Goal: Task Accomplishment & Management: Use online tool/utility

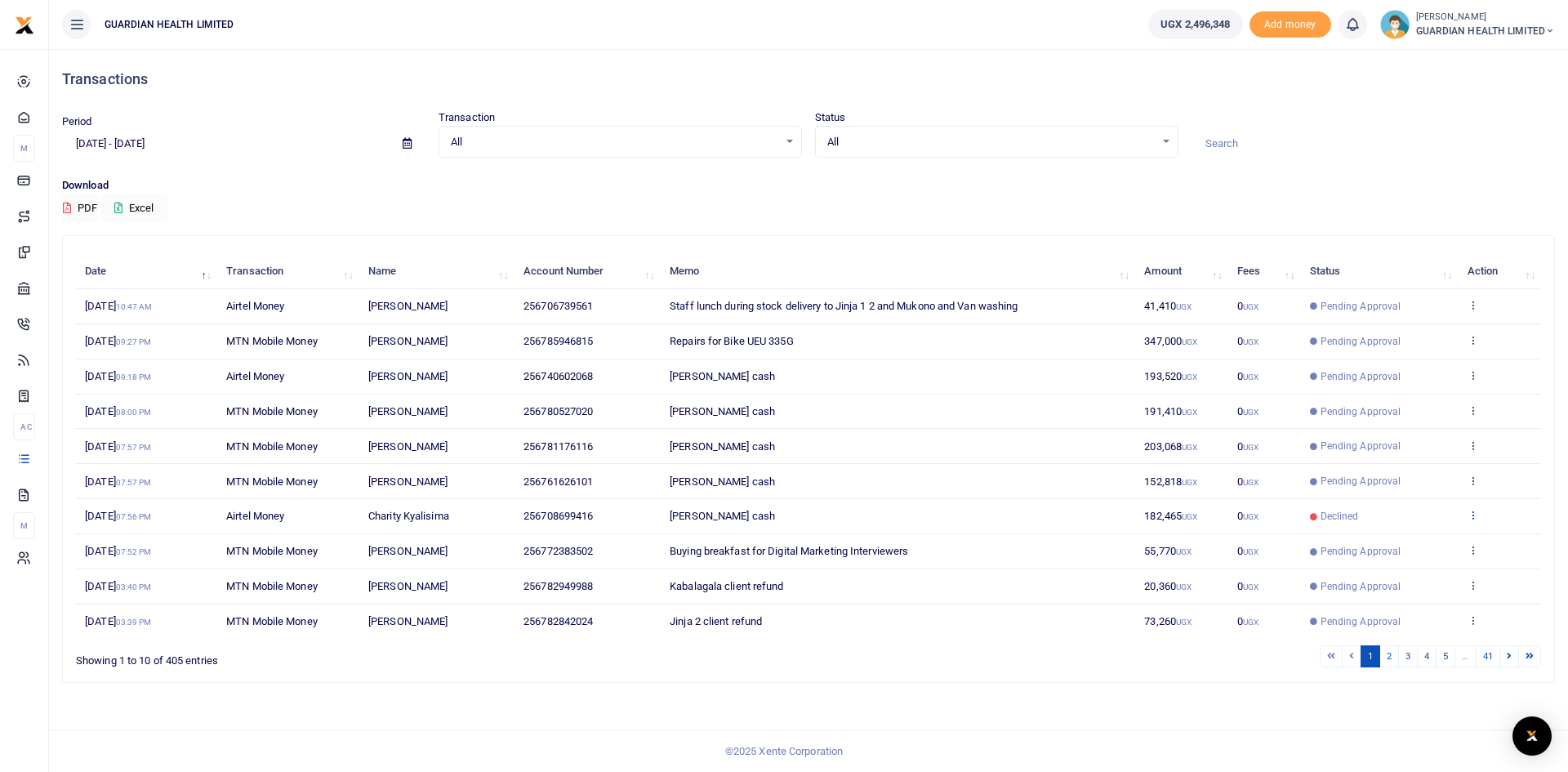
click at [1476, 513] on icon at bounding box center [1473, 514] width 10 height 11
click at [1404, 577] on link "Send again" at bounding box center [1413, 579] width 129 height 23
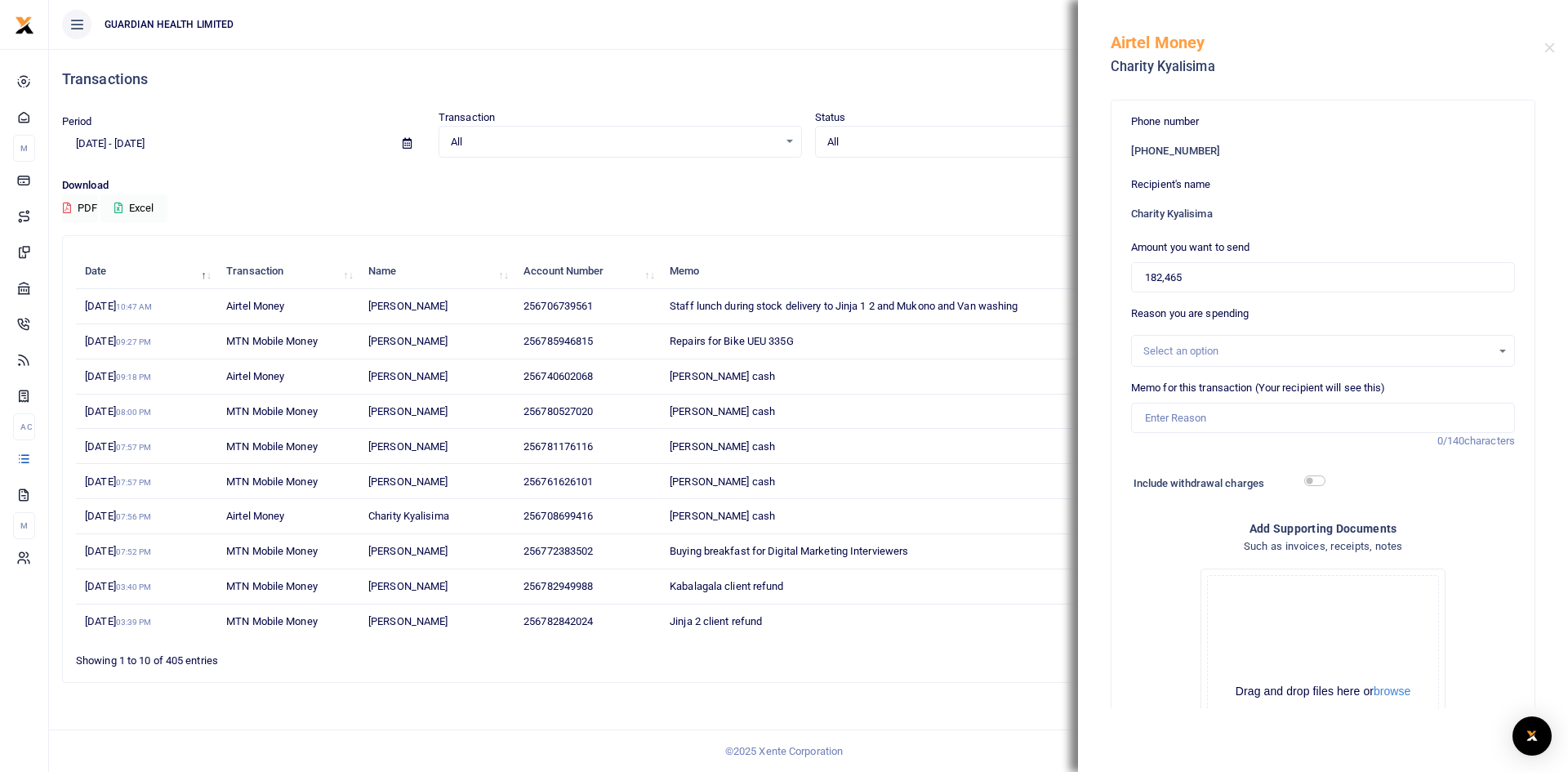
click at [939, 637] on td "Jinja 2 client refund" at bounding box center [898, 621] width 474 height 34
click at [1546, 47] on button "Close" at bounding box center [1550, 48] width 10 height 10
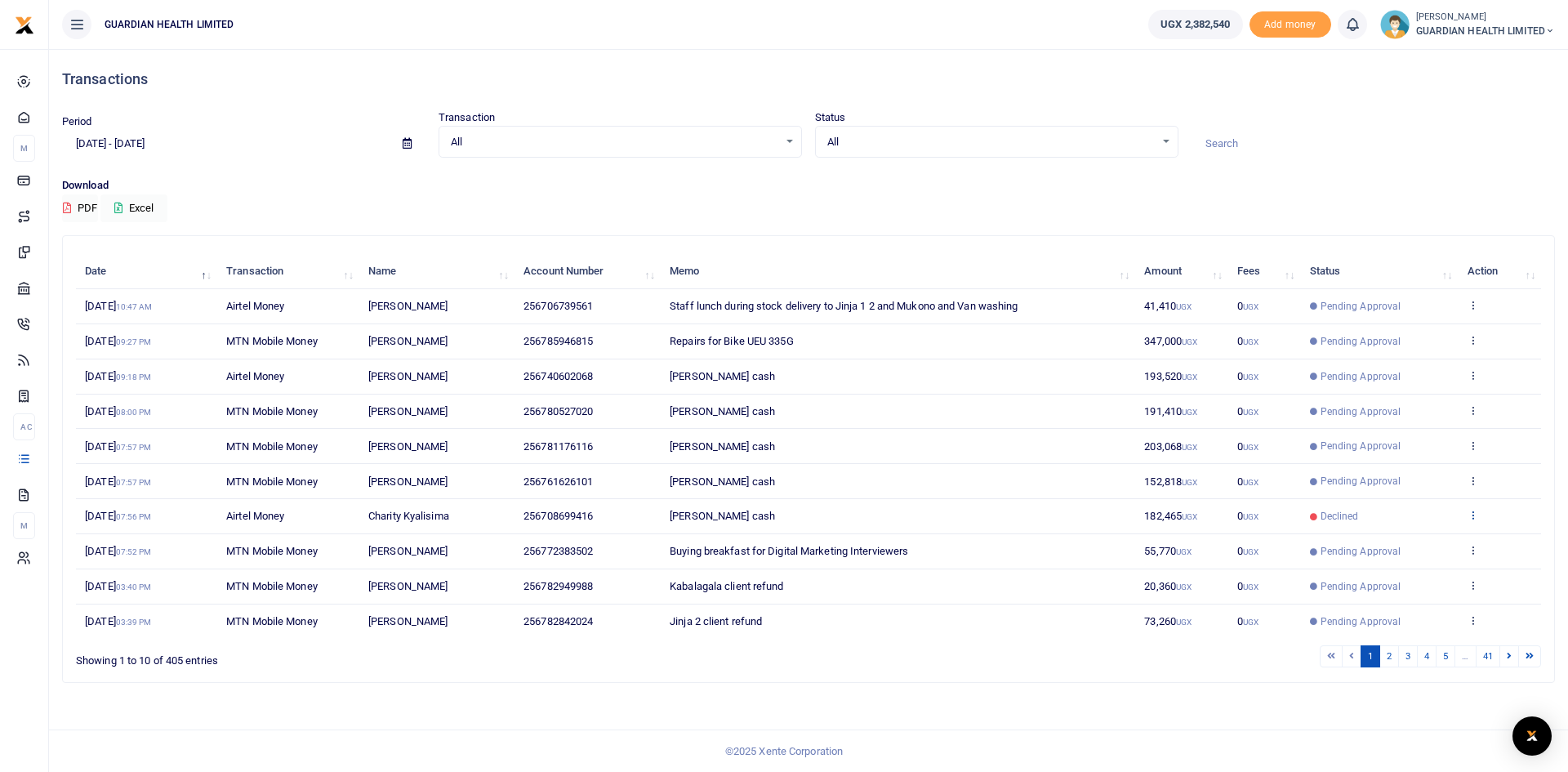
click at [1472, 518] on icon at bounding box center [1473, 514] width 10 height 11
click at [1418, 580] on link "Send again" at bounding box center [1413, 579] width 129 height 23
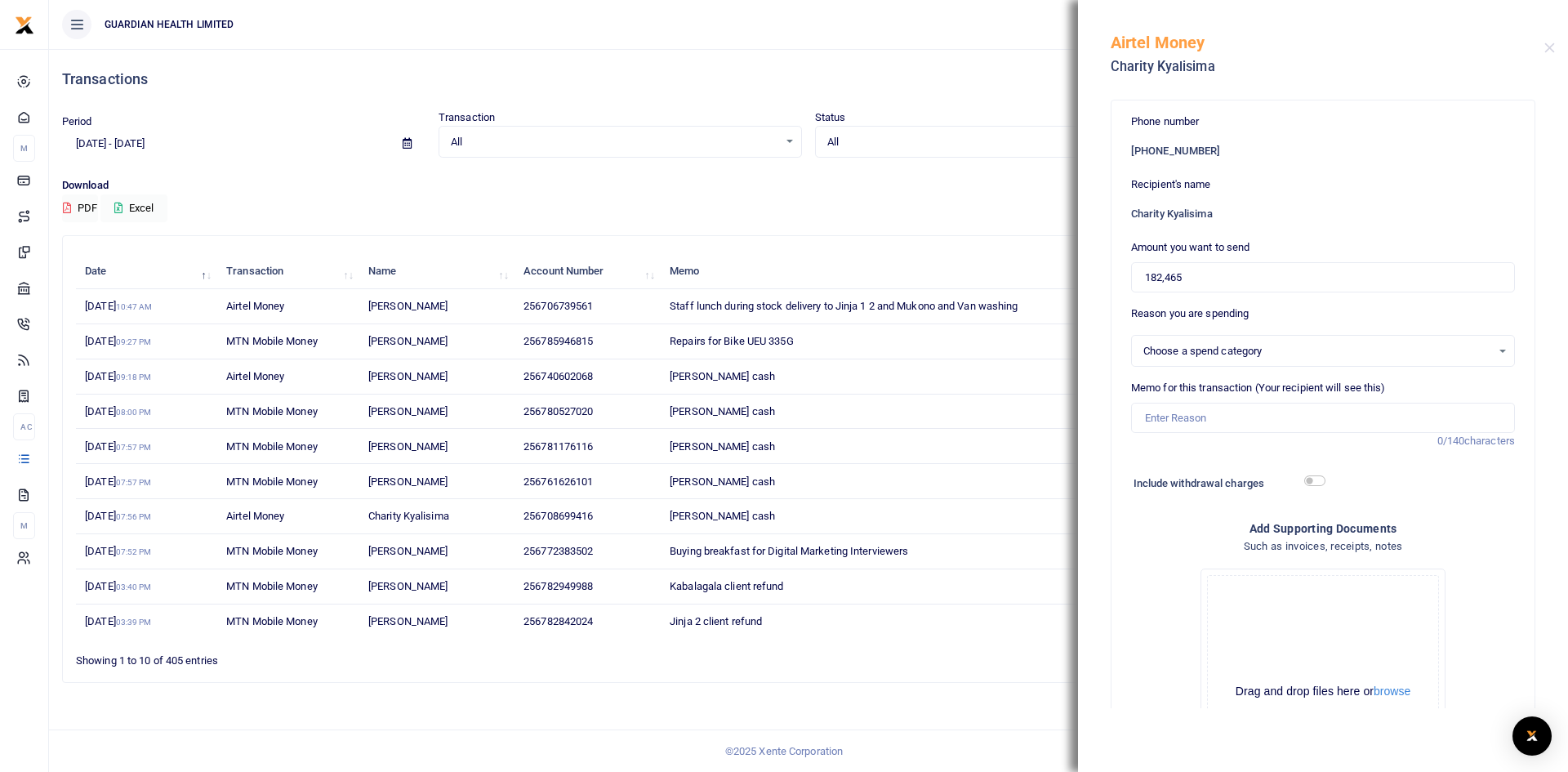
select select
click at [1190, 420] on input "Memo for this transaction (Your recipient will see this)" at bounding box center [1323, 419] width 384 height 31
type input "[PERSON_NAME] cash"
click at [1307, 480] on input "checkbox" at bounding box center [1314, 481] width 21 height 10
checkbox input "true"
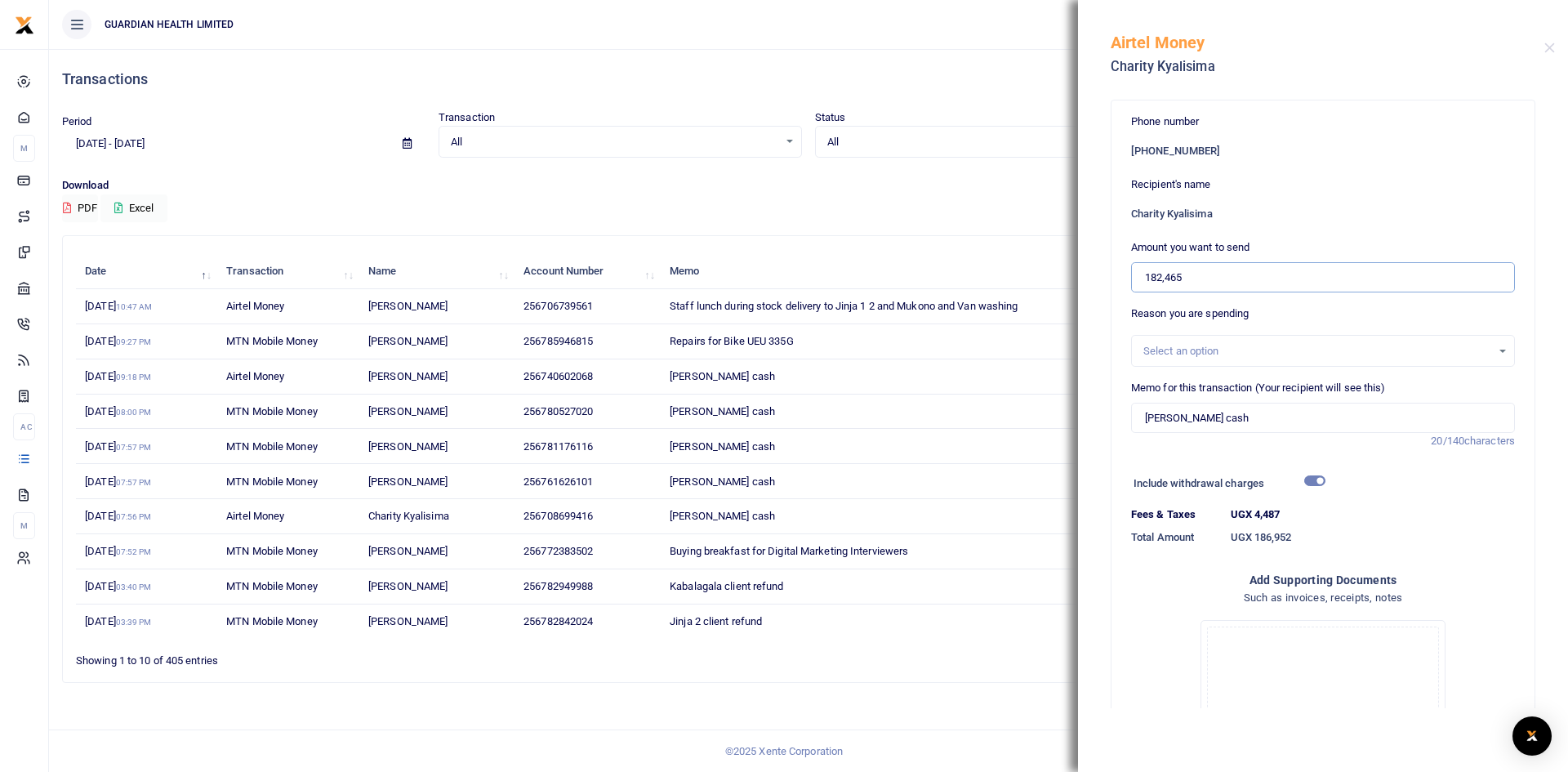
drag, startPoint x: 1202, startPoint y: 279, endPoint x: 1130, endPoint y: 278, distance: 72.0
click at [1130, 278] on div "Phone number [PHONE_NUMBER] Recipient's name [PERSON_NAME] Amount you want to s…" at bounding box center [1322, 515] width 423 height 829
type input "178,000"
click at [1265, 428] on input "[PERSON_NAME] cash" at bounding box center [1323, 419] width 384 height 31
click at [1306, 475] on input "checkbox" at bounding box center [1314, 481] width 21 height 10
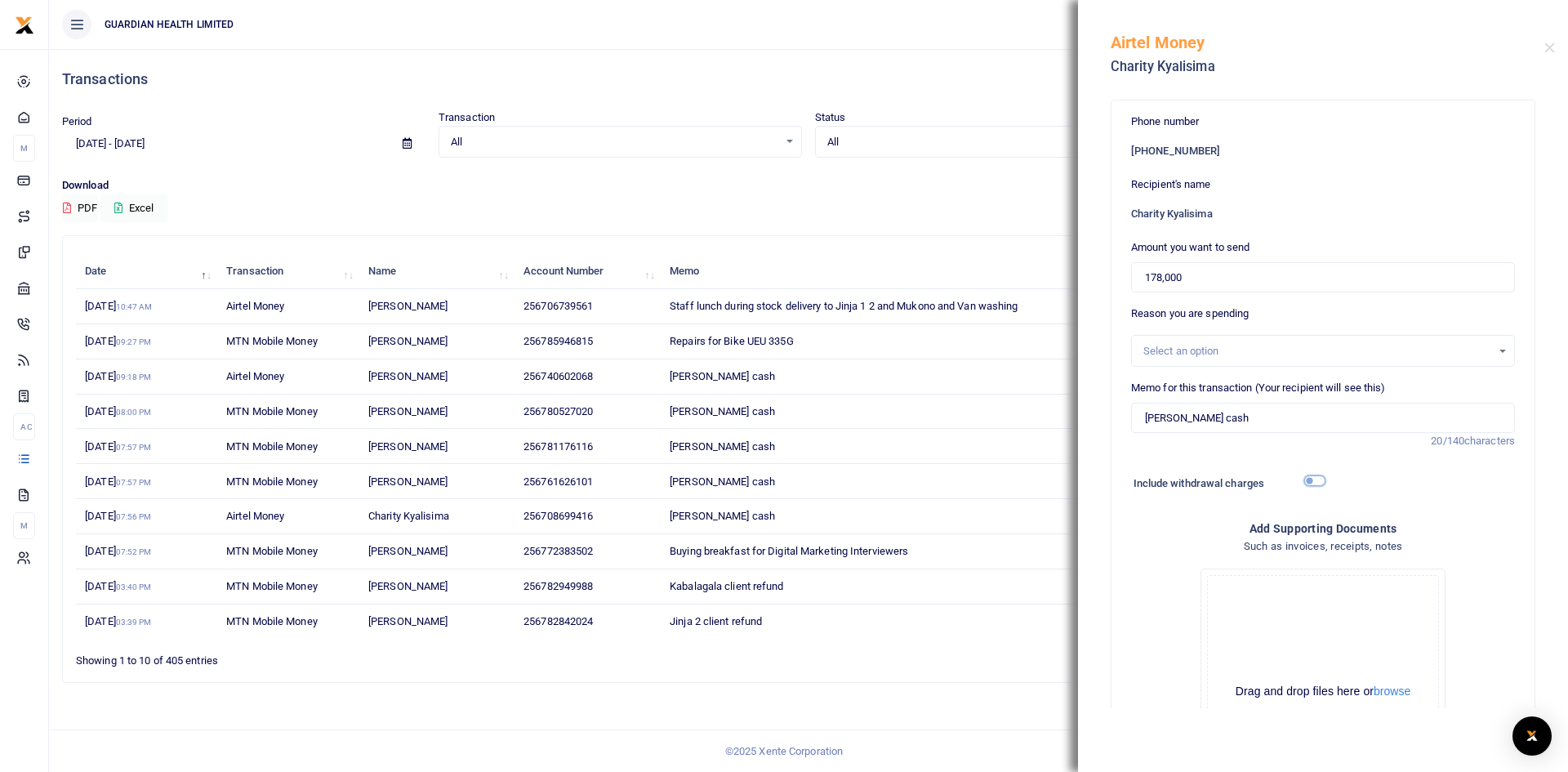
click at [1304, 481] on input "checkbox" at bounding box center [1314, 481] width 21 height 10
checkbox input "true"
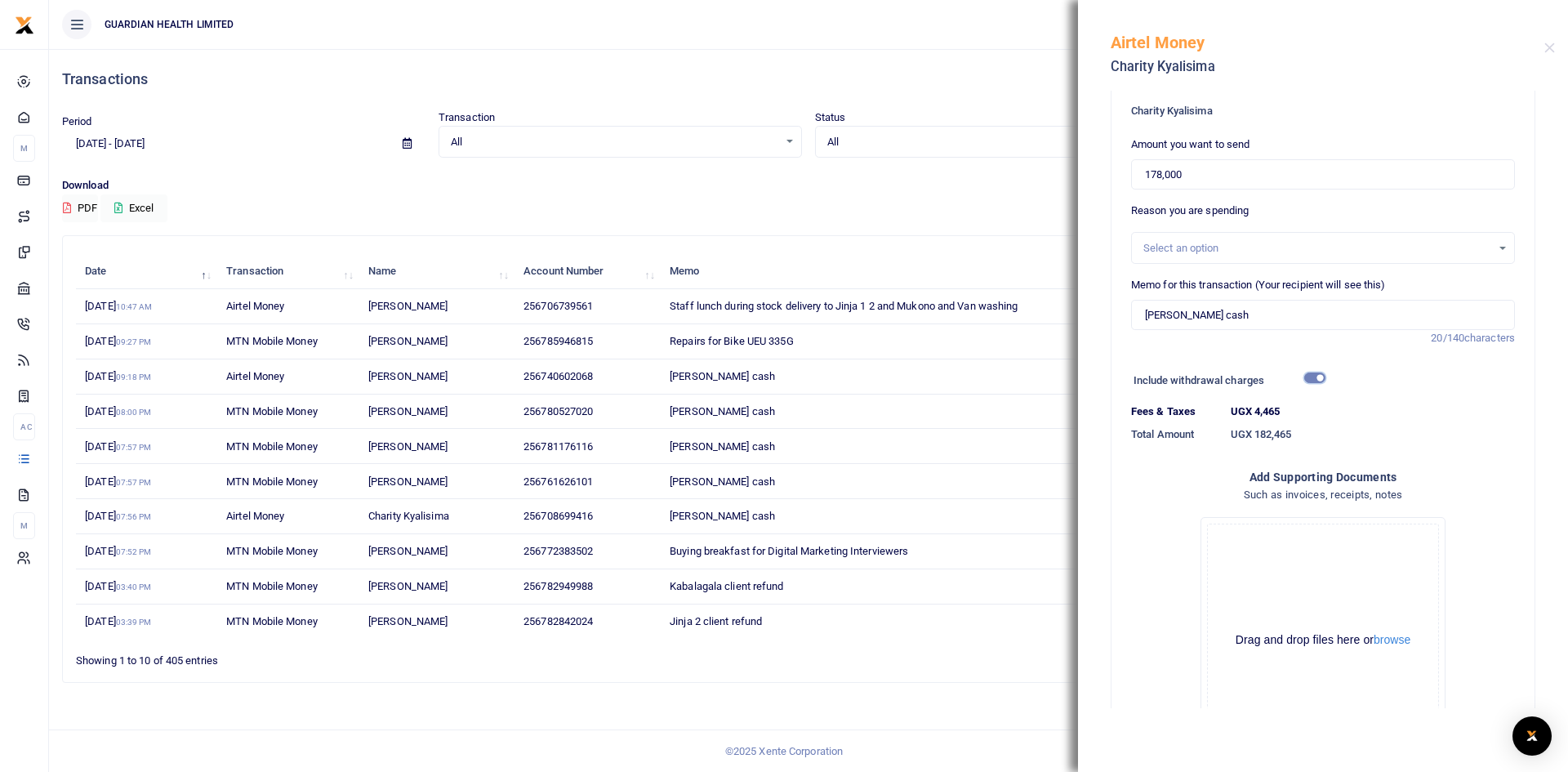
scroll to position [249, 0]
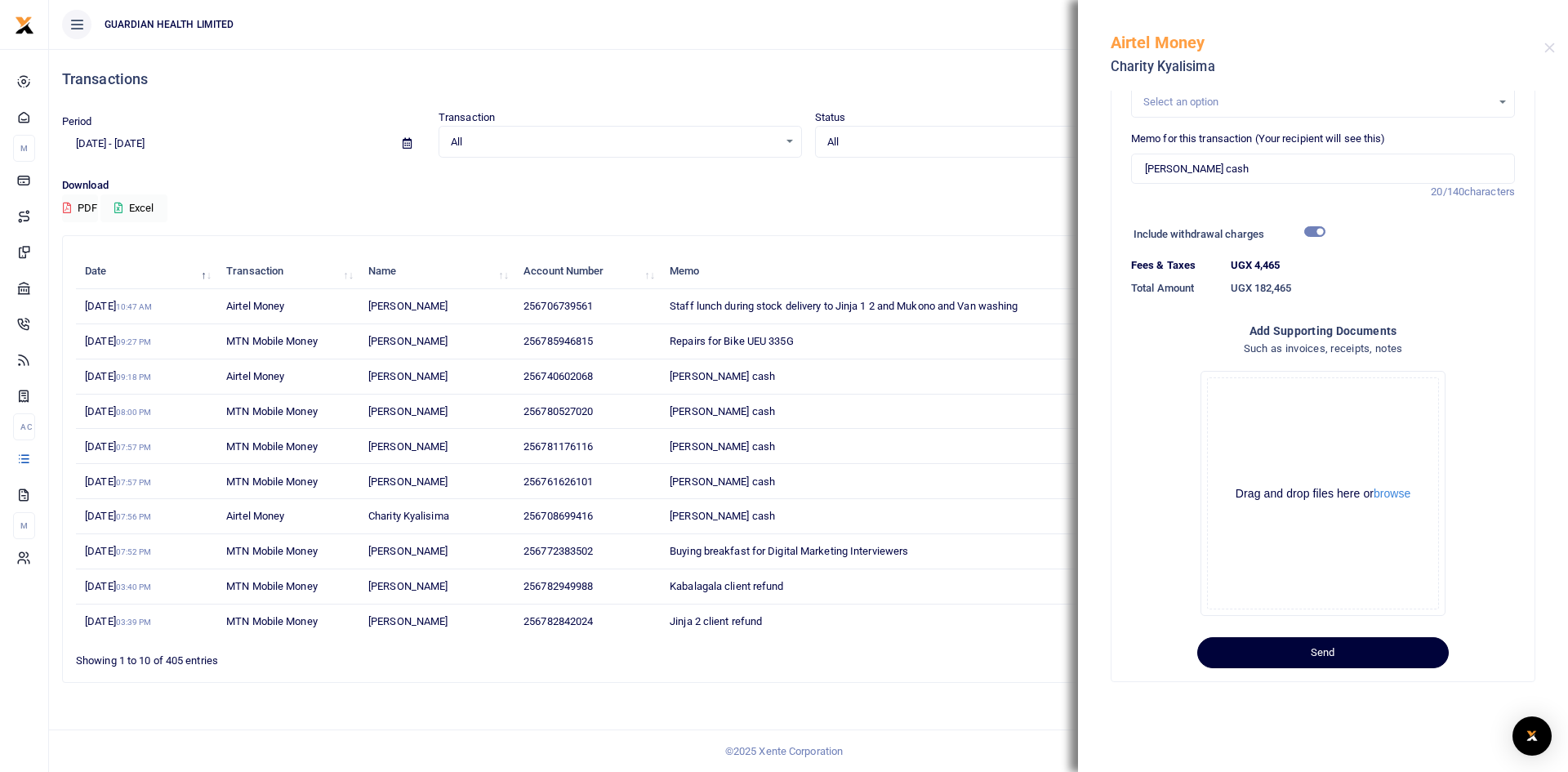
click at [1316, 648] on button "Send" at bounding box center [1323, 652] width 251 height 31
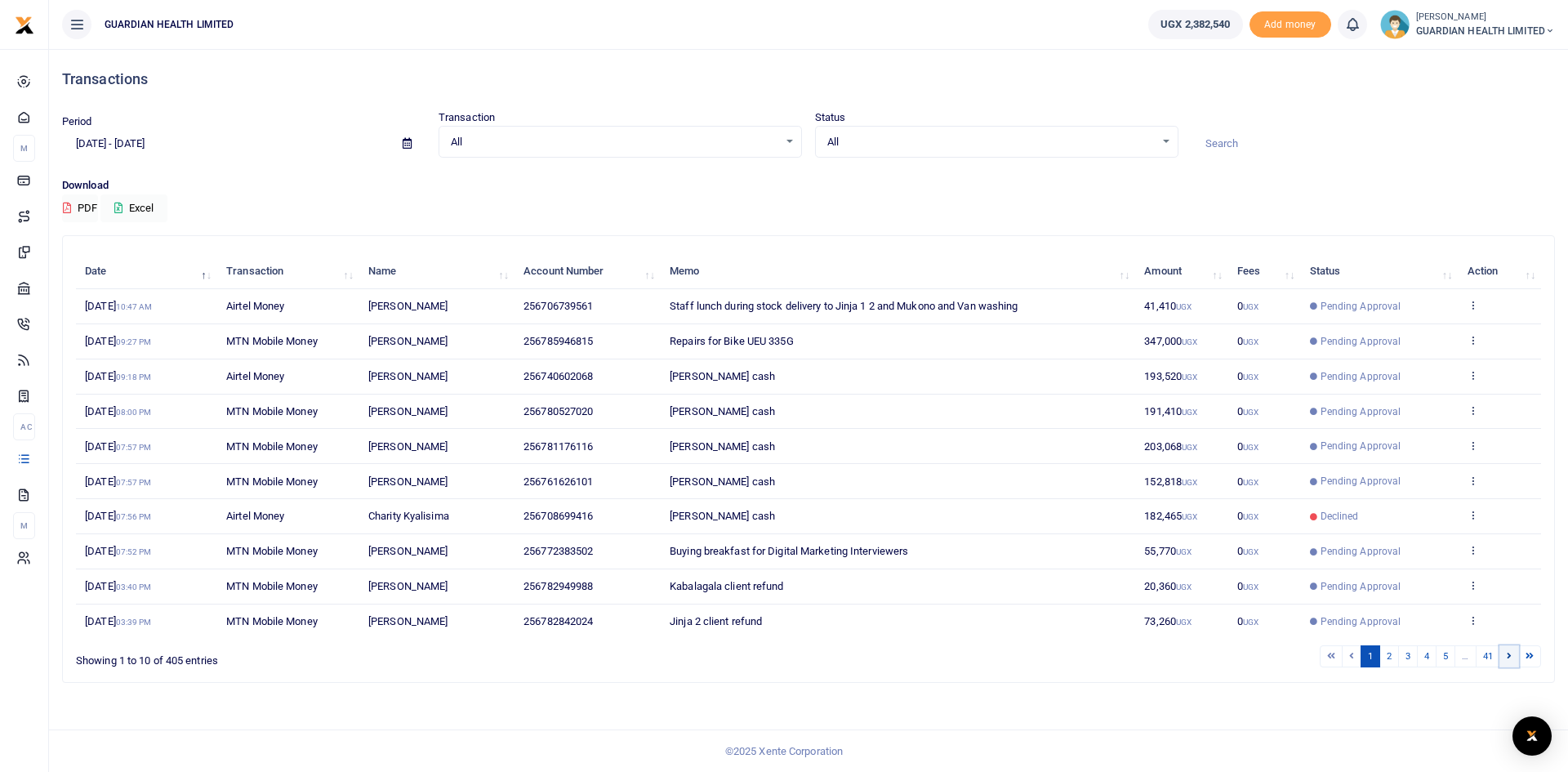
click at [1507, 659] on icon at bounding box center [1510, 655] width 5 height 9
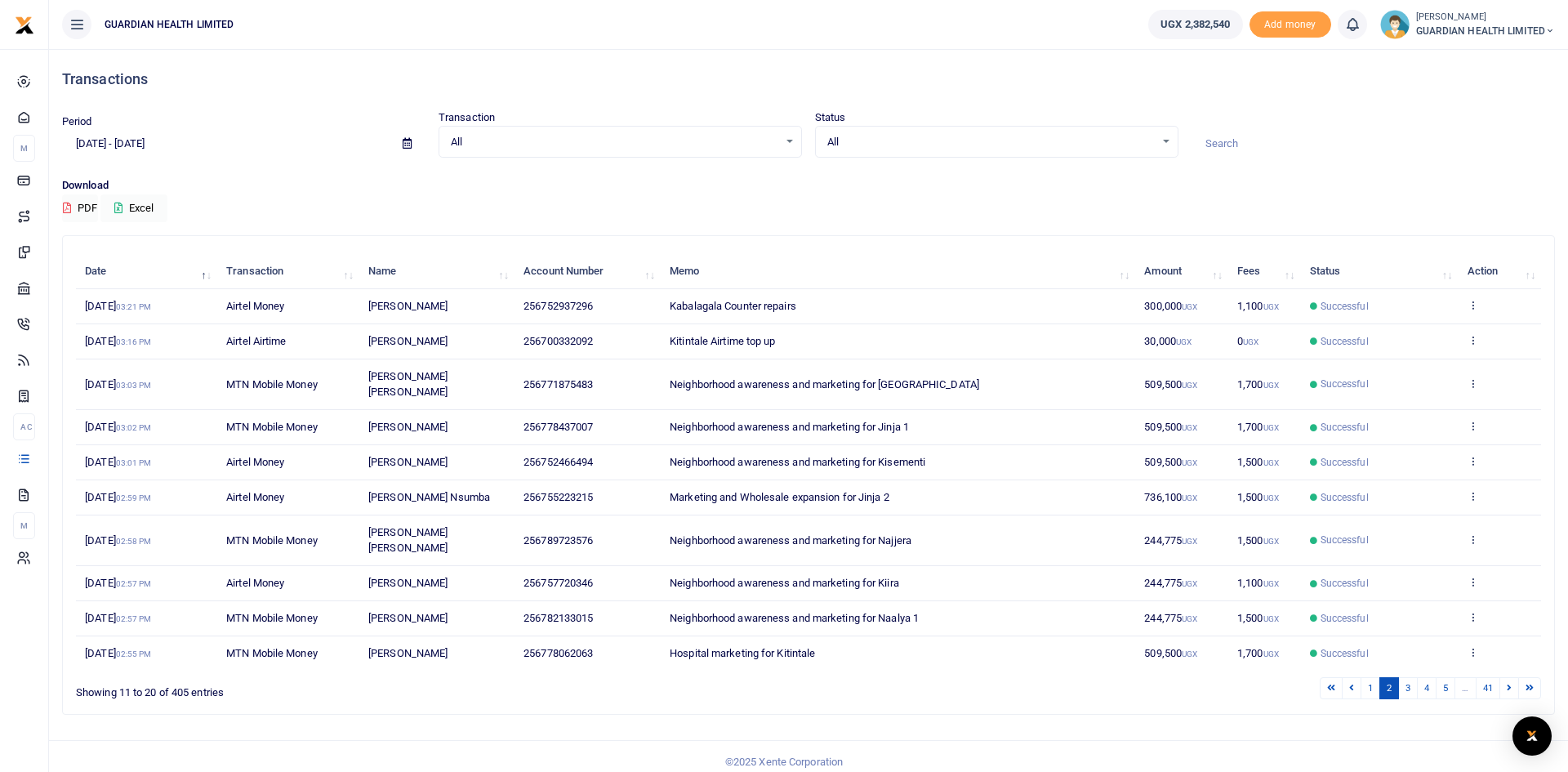
click at [1507, 683] on icon at bounding box center [1510, 687] width 5 height 9
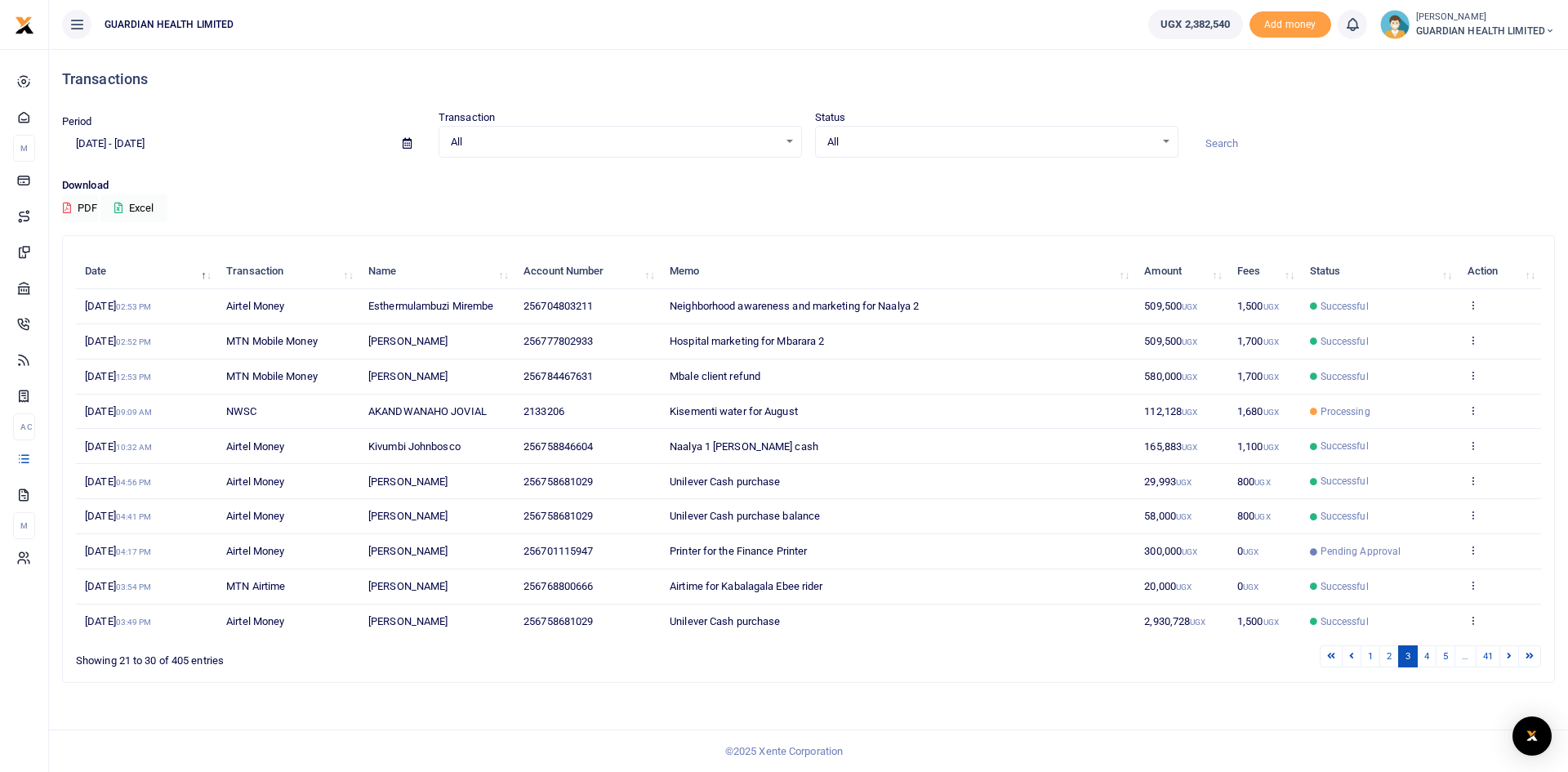
click at [1507, 659] on icon at bounding box center [1510, 655] width 5 height 9
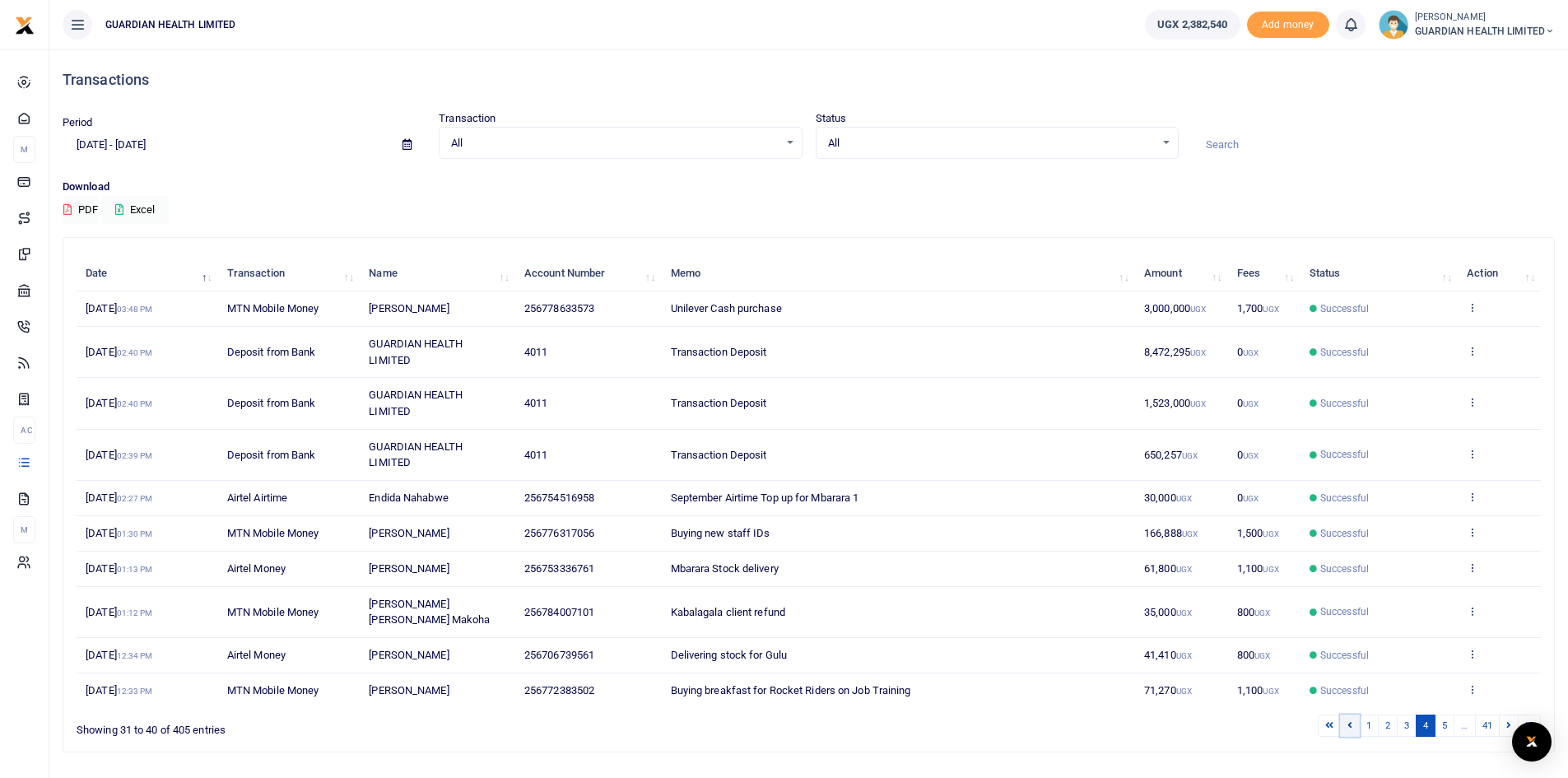
click at [1353, 715] on link at bounding box center [1349, 725] width 19 height 22
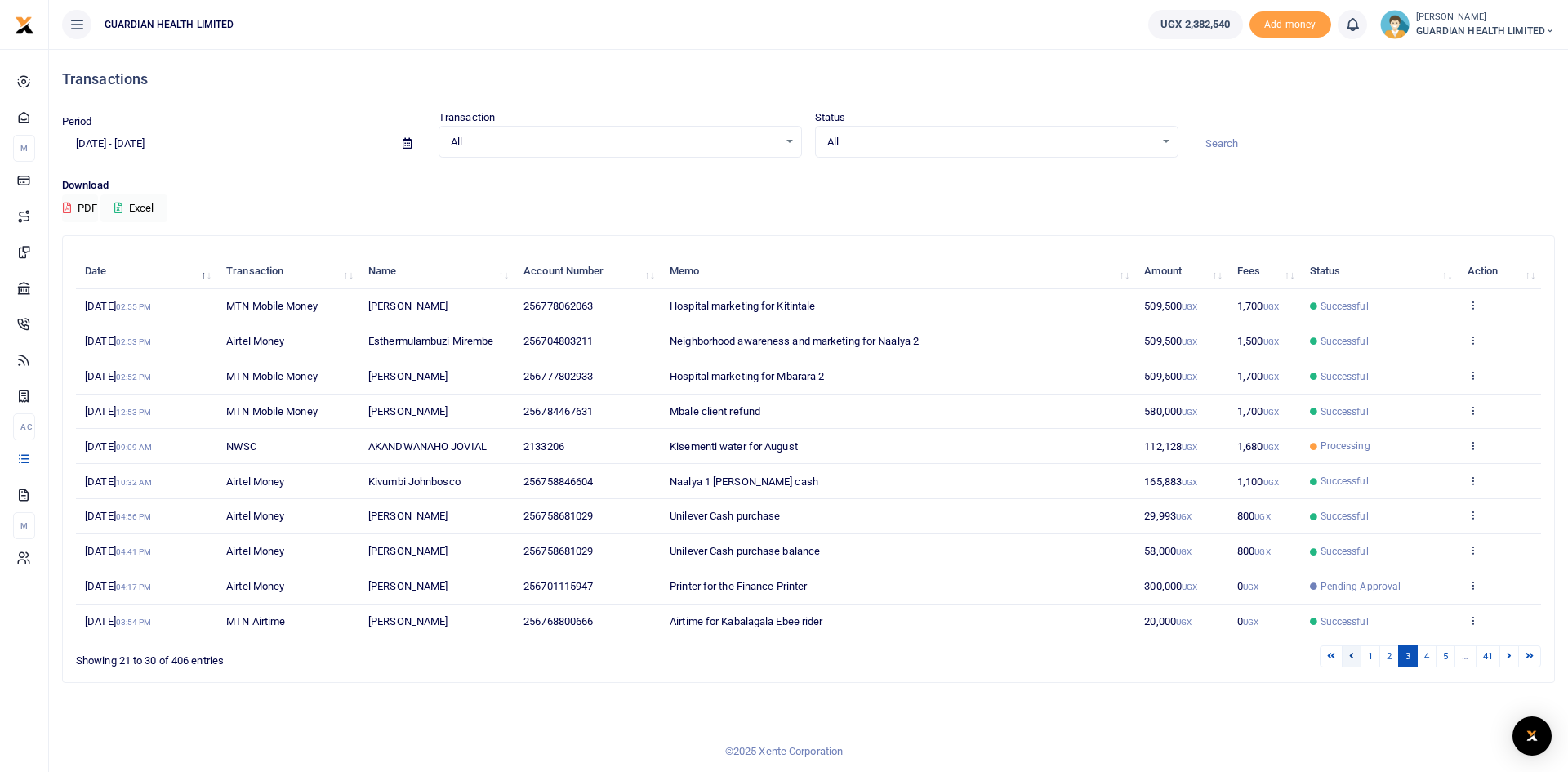
click at [1353, 657] on link at bounding box center [1351, 656] width 19 height 22
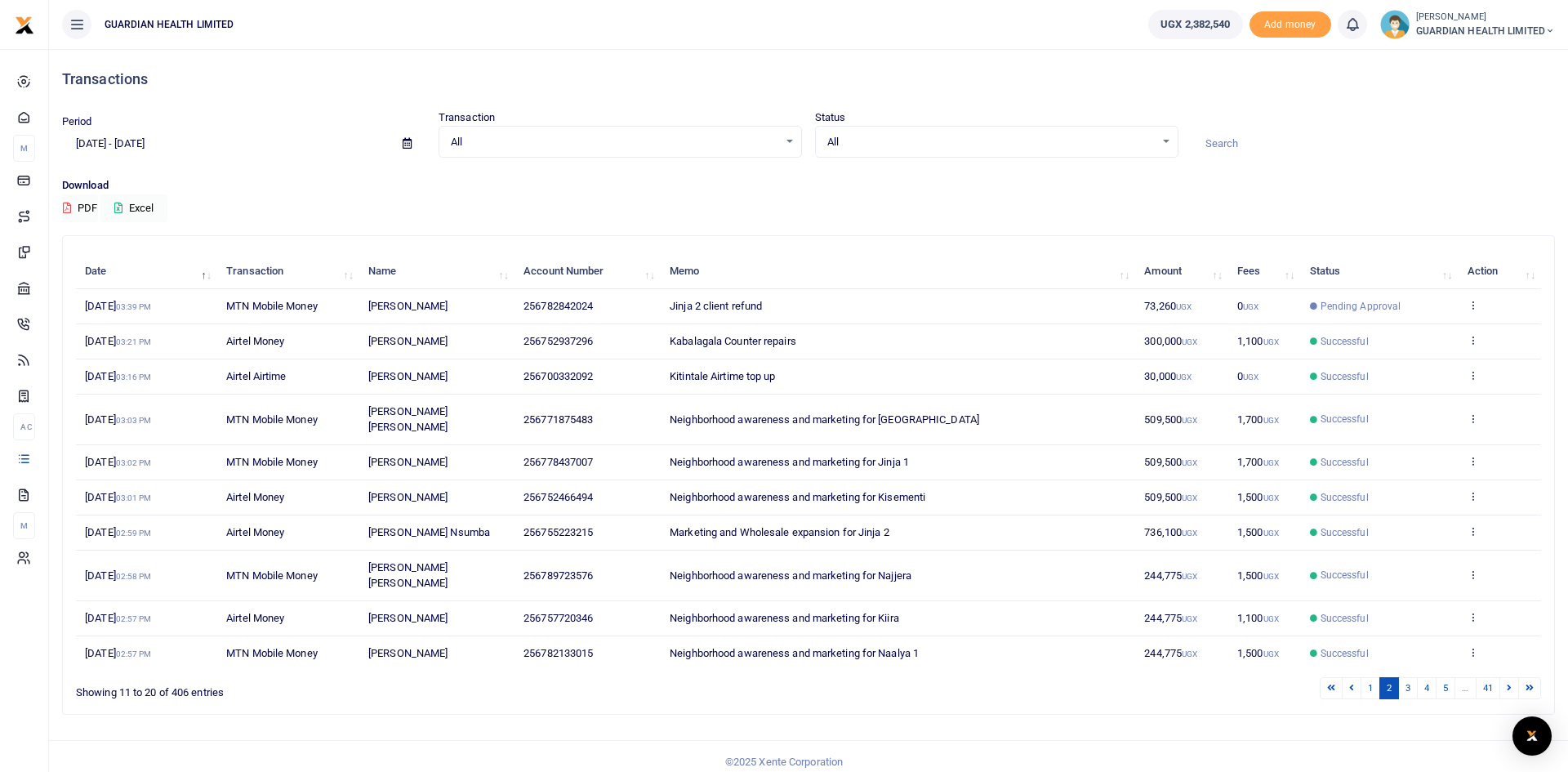
click at [1353, 677] on link at bounding box center [1351, 687] width 19 height 22
